Goal: Transaction & Acquisition: Obtain resource

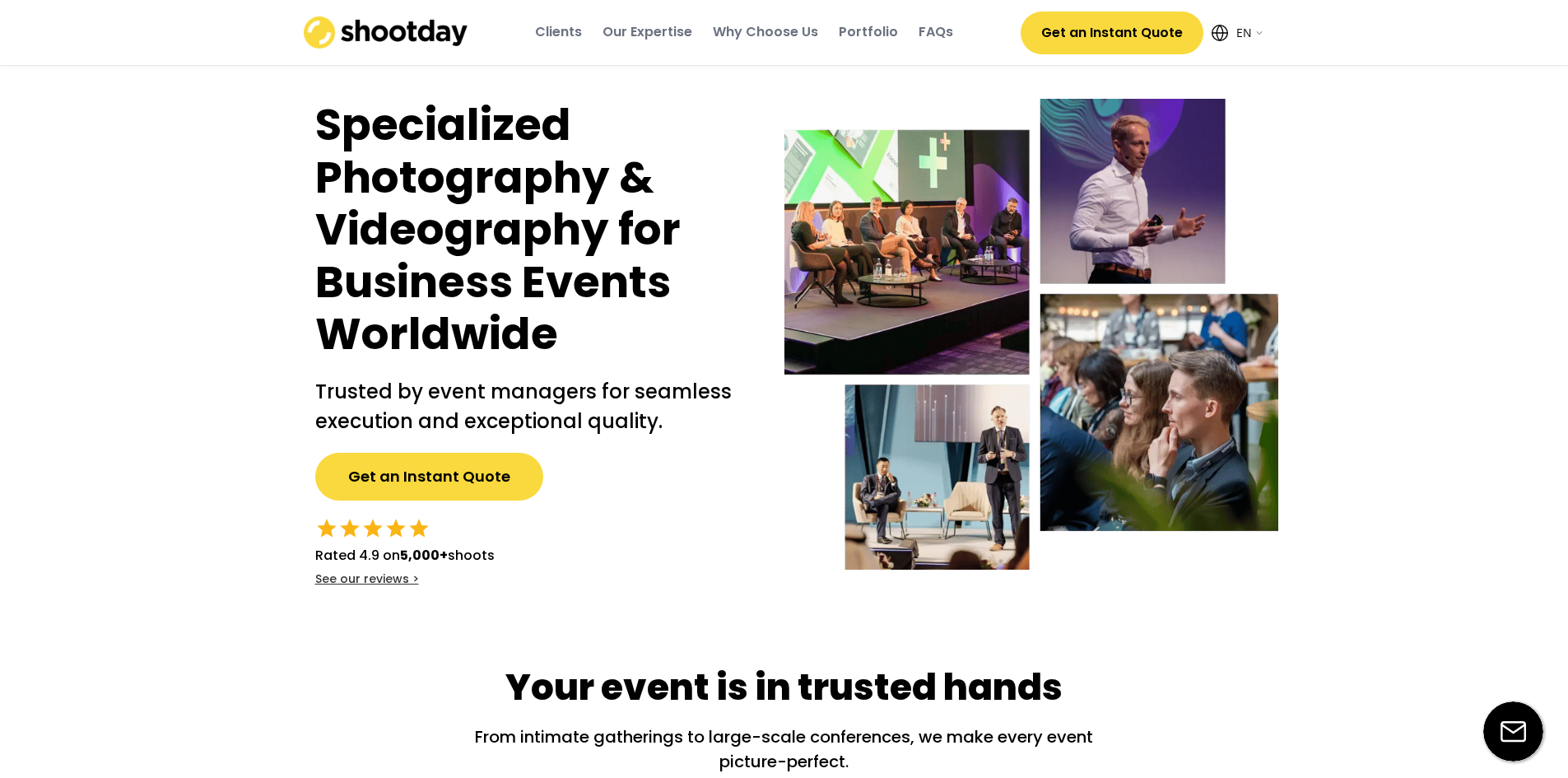
select select ""en""
click at [422, 478] on button "Get an Instant Quote" at bounding box center [430, 476] width 228 height 48
